Goal: Information Seeking & Learning: Understand process/instructions

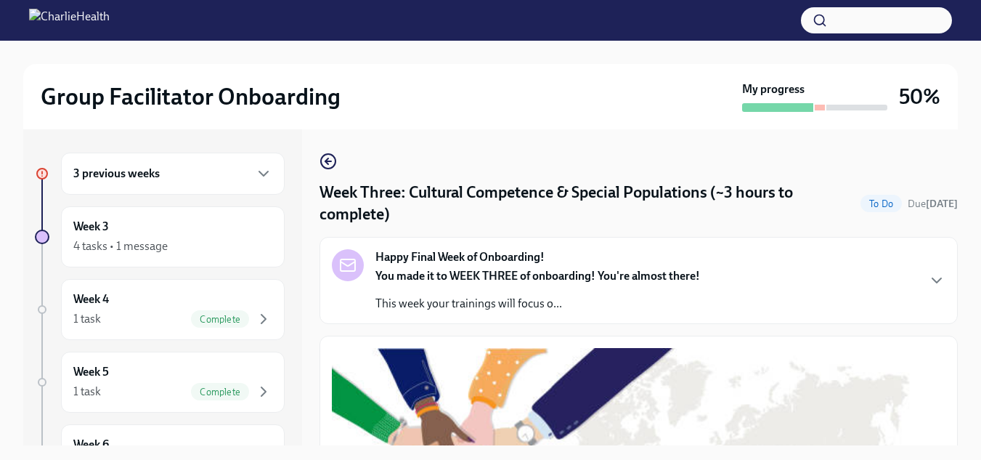
click at [187, 174] on div "3 previous weeks" at bounding box center [172, 173] width 199 height 17
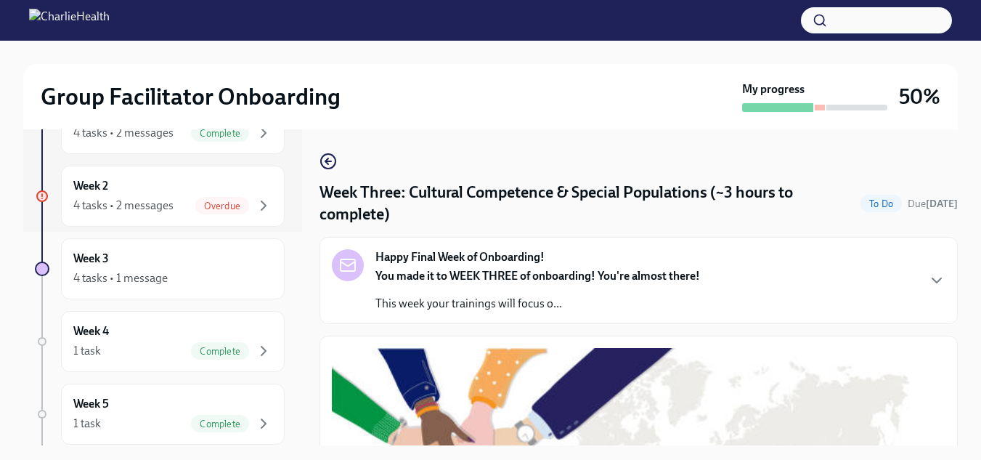
scroll to position [218, 0]
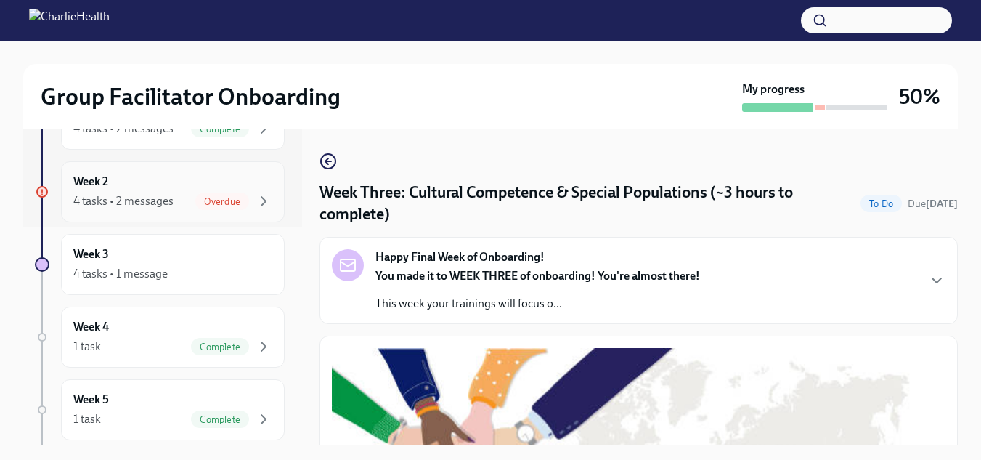
click at [166, 202] on div "4 tasks • 2 messages" at bounding box center [123, 201] width 100 height 16
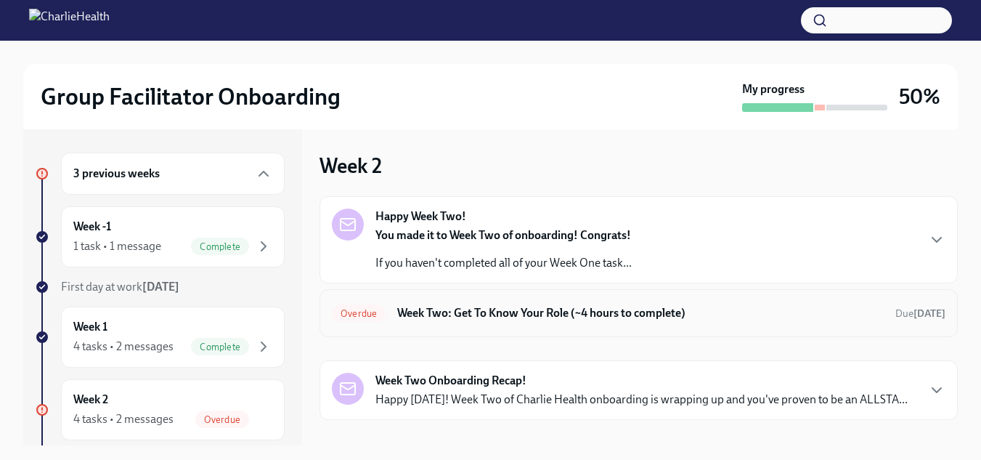
click at [522, 310] on h6 "Week Two: Get To Know Your Role (~4 hours to complete)" at bounding box center [640, 313] width 487 height 16
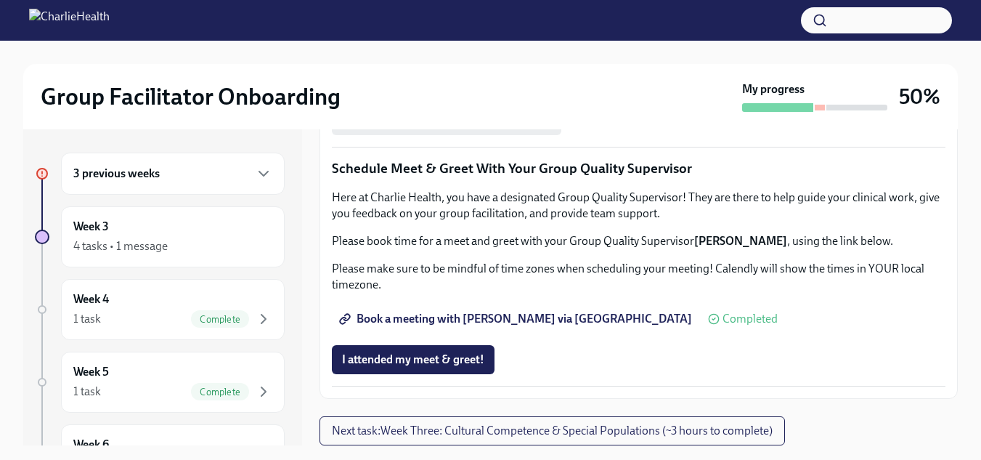
scroll to position [1475, 0]
click at [97, 249] on div "4 tasks • 1 message" at bounding box center [120, 246] width 94 height 16
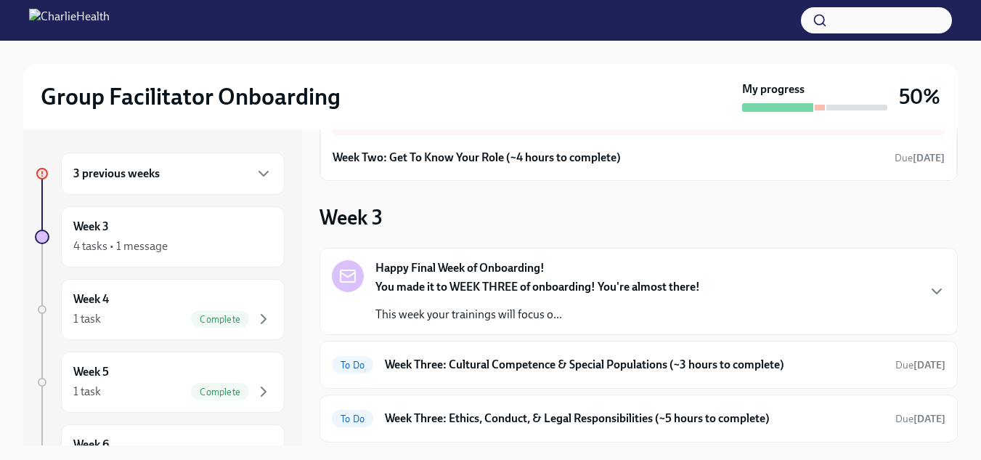
scroll to position [165, 0]
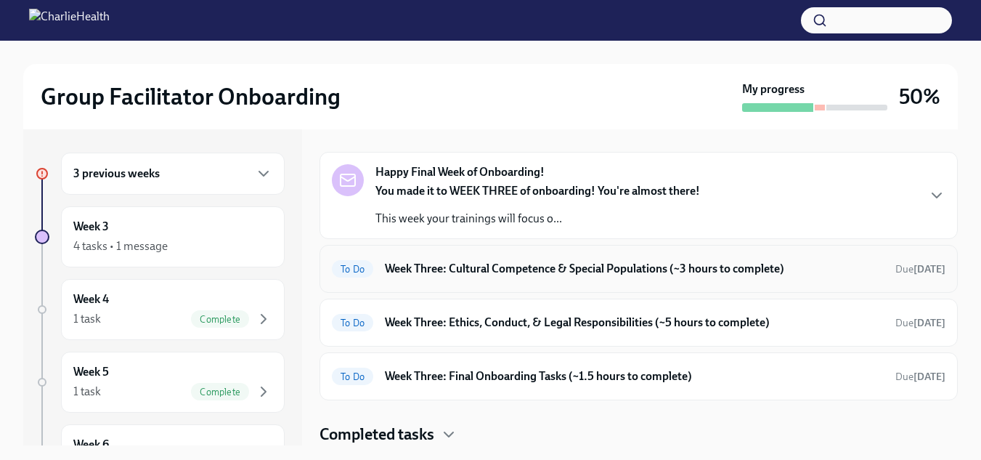
click at [496, 264] on h6 "Week Three: Cultural Competence & Special Populations (~3 hours to complete)" at bounding box center [634, 269] width 499 height 16
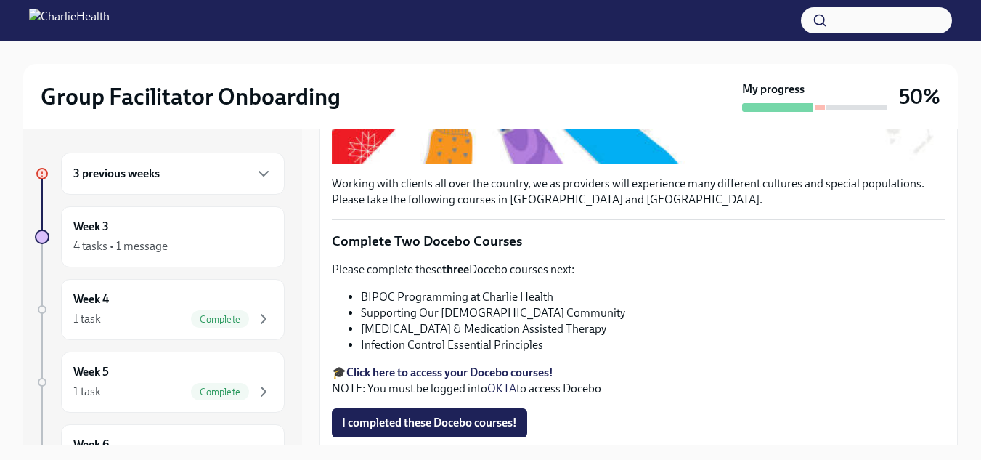
scroll to position [509, 0]
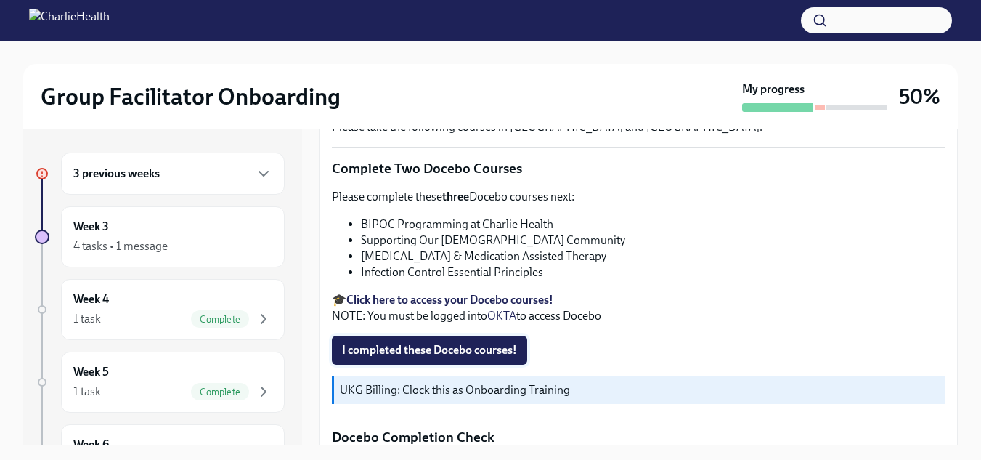
click at [458, 349] on span "I completed these Docebo courses!" at bounding box center [429, 350] width 175 height 15
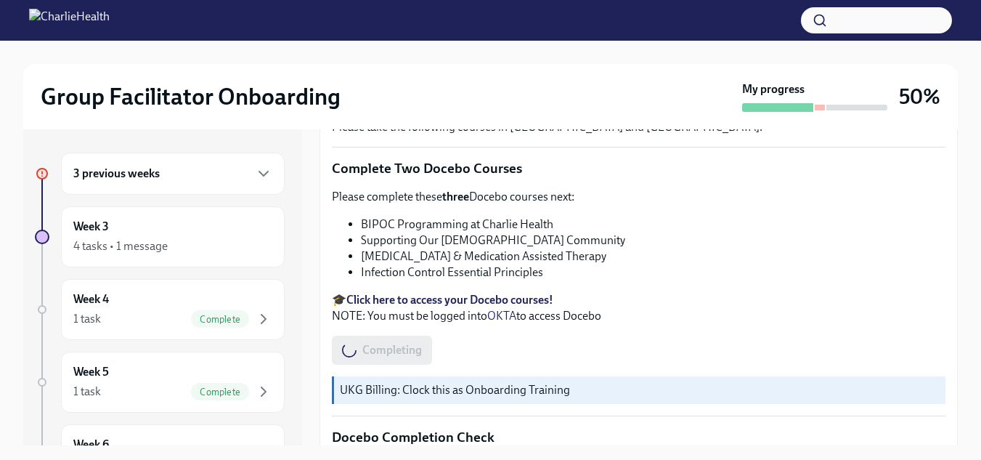
click at [428, 342] on div "Completing" at bounding box center [382, 350] width 100 height 29
click at [353, 315] on p "🎓 Click here to access your Docebo courses! NOTE: You must be logged into OKTA …" at bounding box center [639, 308] width 614 height 32
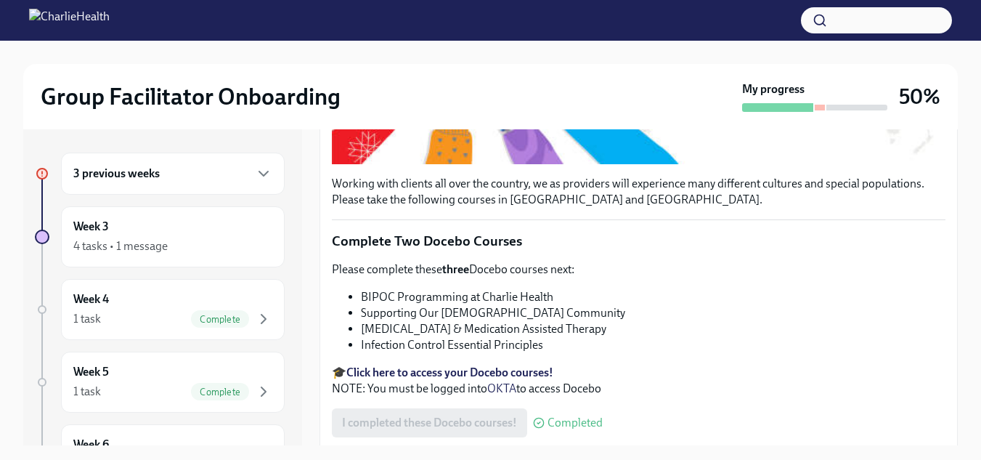
scroll to position [581, 0]
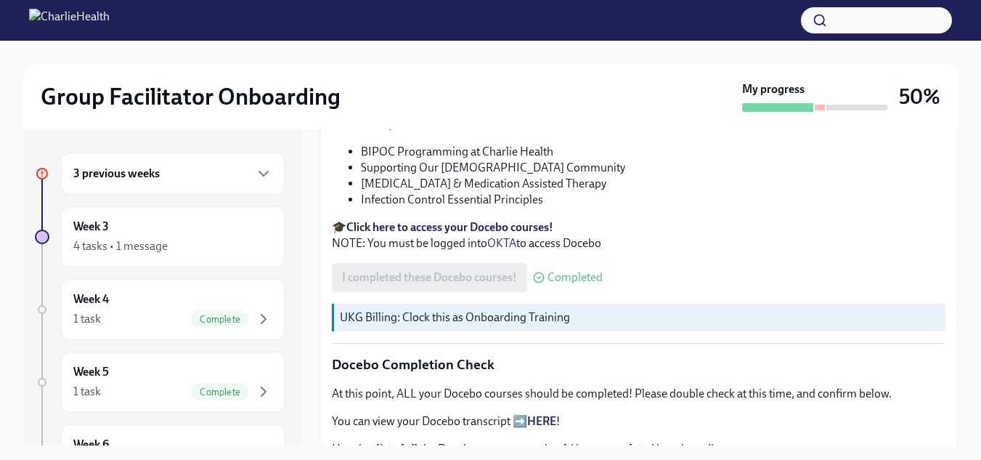
click at [479, 214] on div "Please complete these three Docebo courses next: BIPOC Programming at Charlie H…" at bounding box center [639, 183] width 614 height 135
click at [477, 222] on strong "Click here to access your Docebo courses!" at bounding box center [450, 227] width 207 height 14
